Goal: Navigation & Orientation: Go to known website

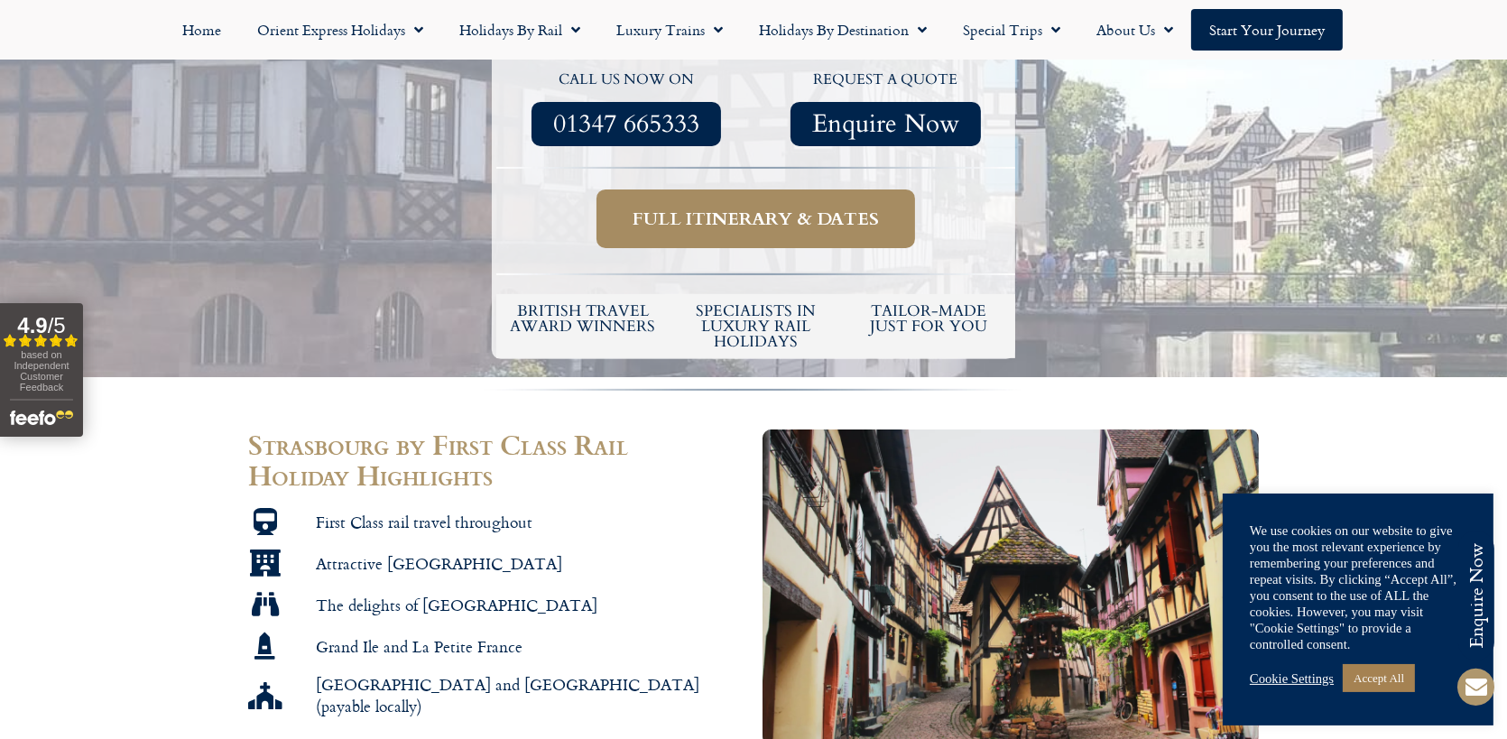
scroll to position [632, 0]
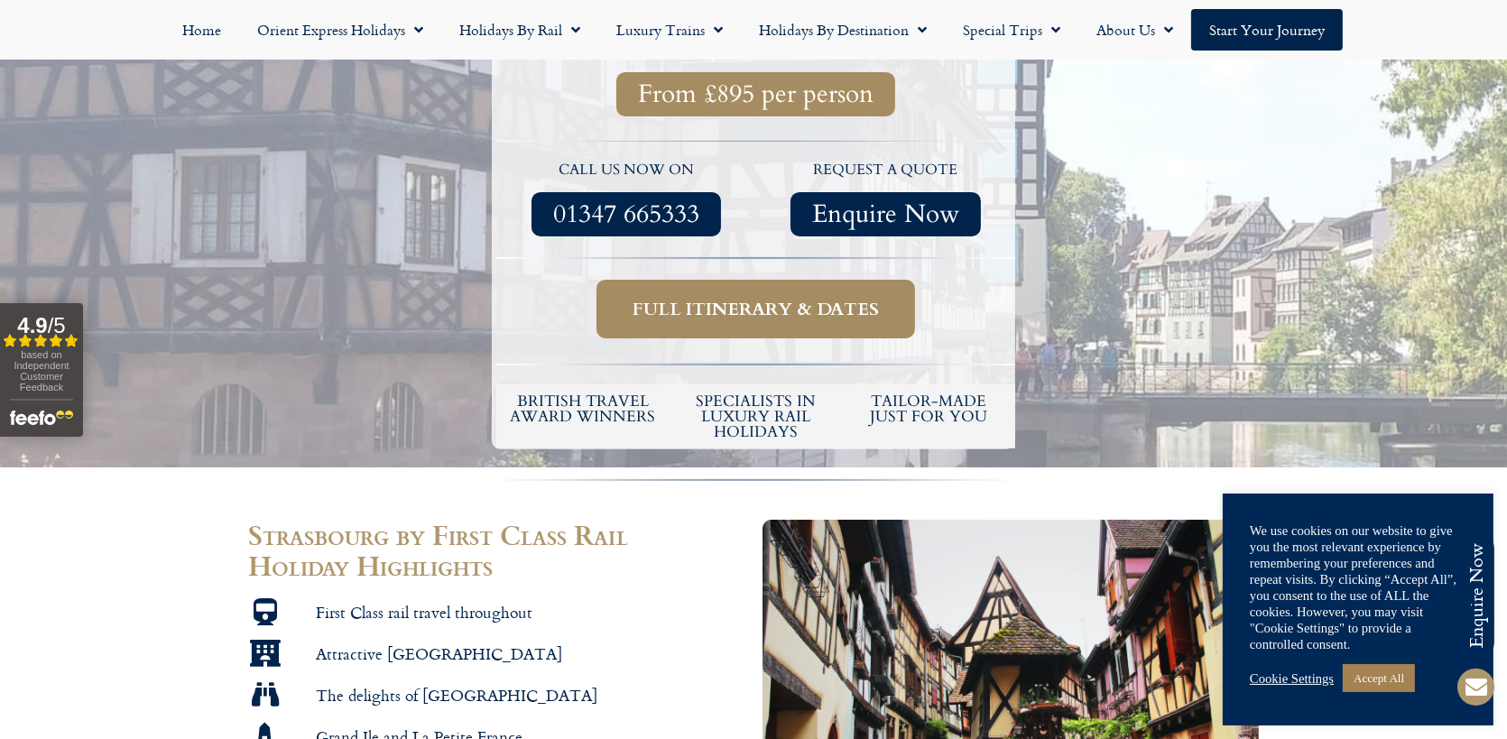
click at [733, 298] on span "Full itinerary & dates" at bounding box center [756, 309] width 246 height 23
click at [1369, 675] on link "Accept All" at bounding box center [1379, 678] width 72 height 28
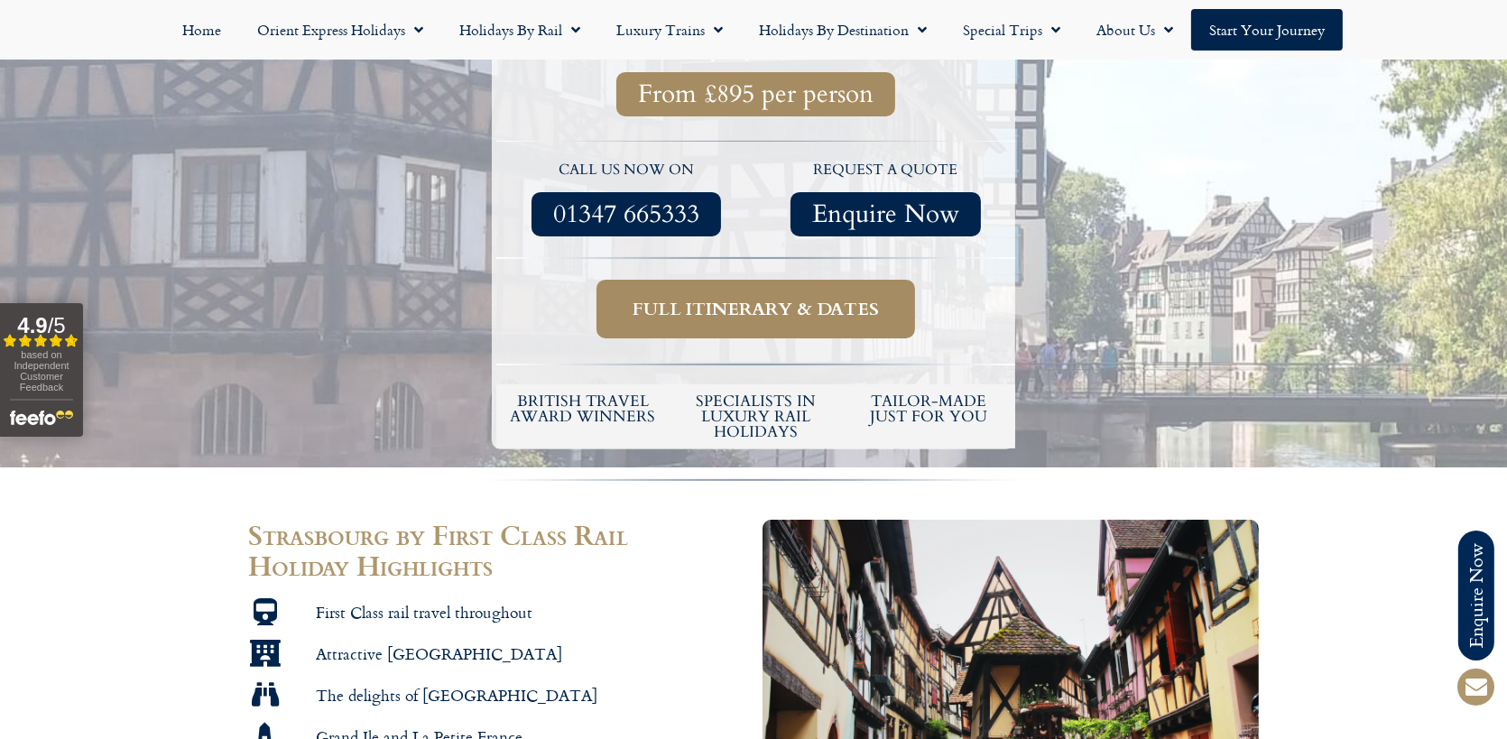
click at [753, 298] on span "Full itinerary & dates" at bounding box center [756, 309] width 246 height 23
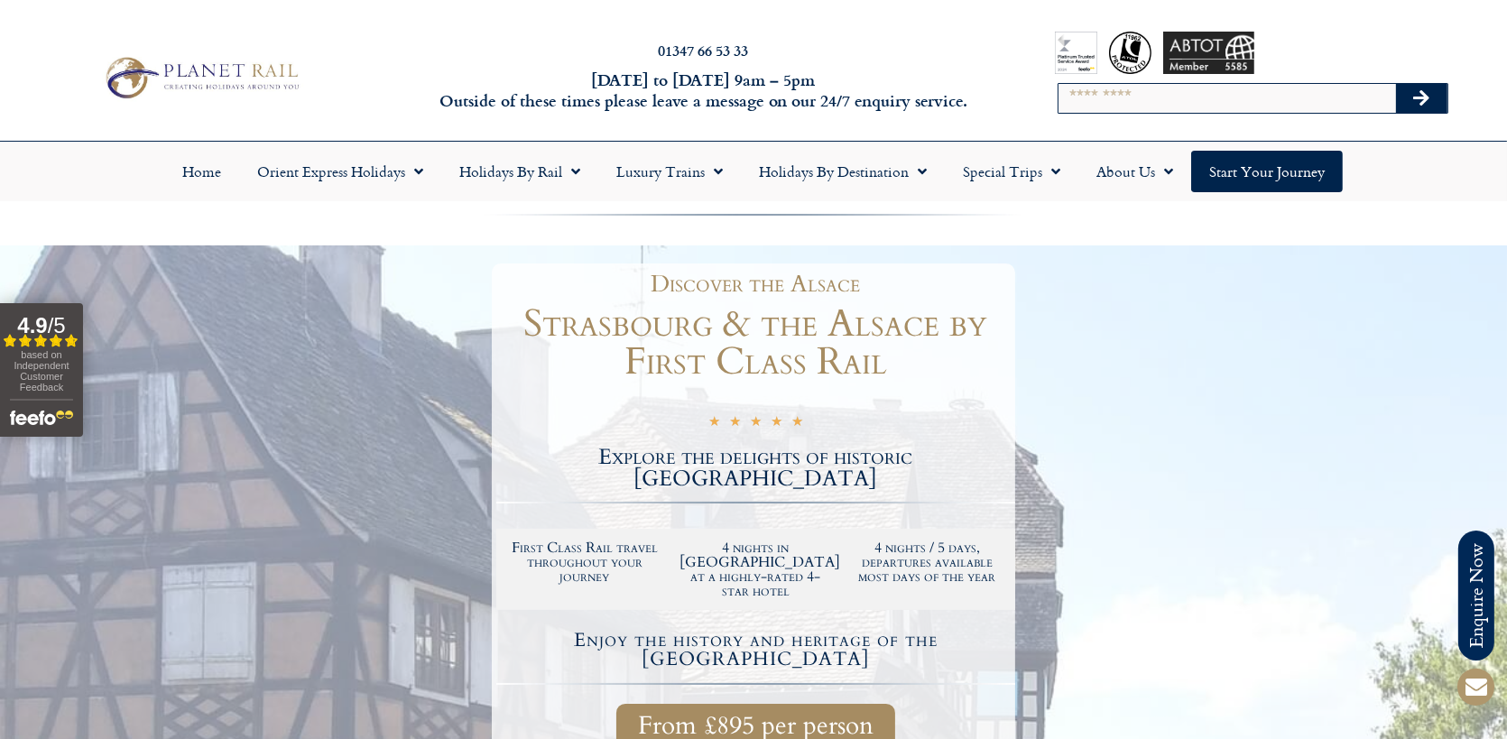
scroll to position [0, 0]
click at [1416, 97] on icon "Search" at bounding box center [1421, 98] width 16 height 18
click at [69, 71] on link at bounding box center [201, 77] width 292 height 51
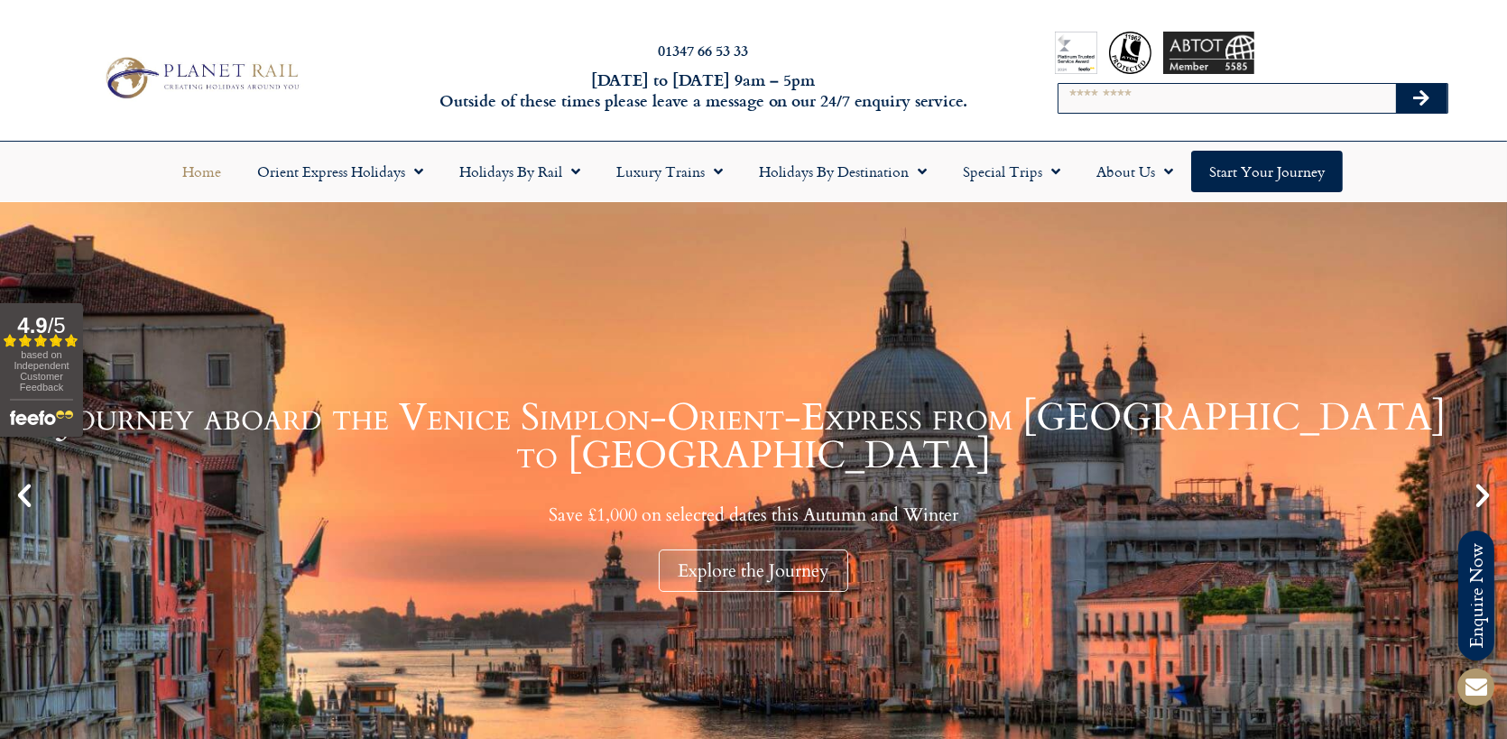
click at [71, 60] on link at bounding box center [201, 77] width 292 height 51
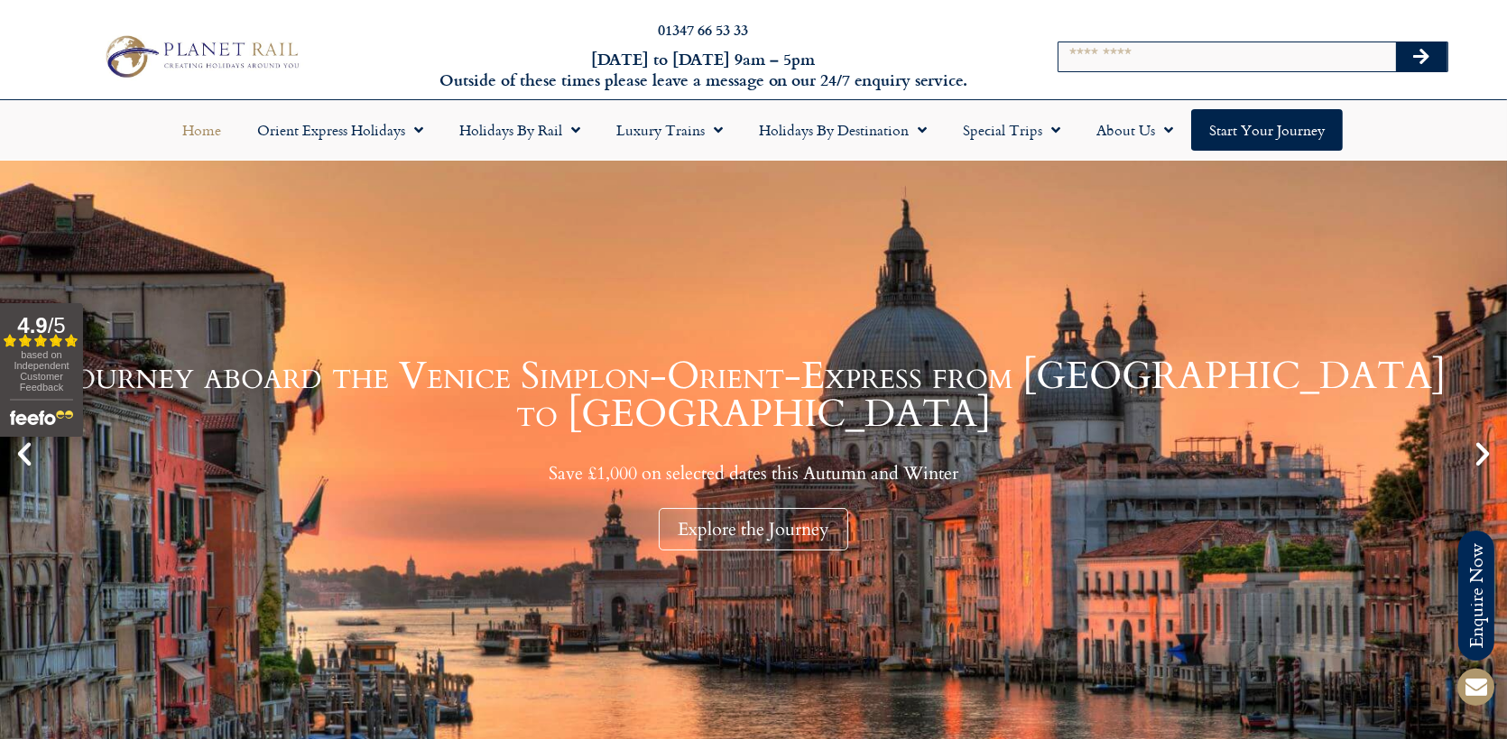
drag, startPoint x: 0, startPoint y: 0, endPoint x: 71, endPoint y: 60, distance: 93.5
click at [71, 60] on link at bounding box center [201, 56] width 292 height 51
